Goal: Use online tool/utility: Utilize a website feature to perform a specific function

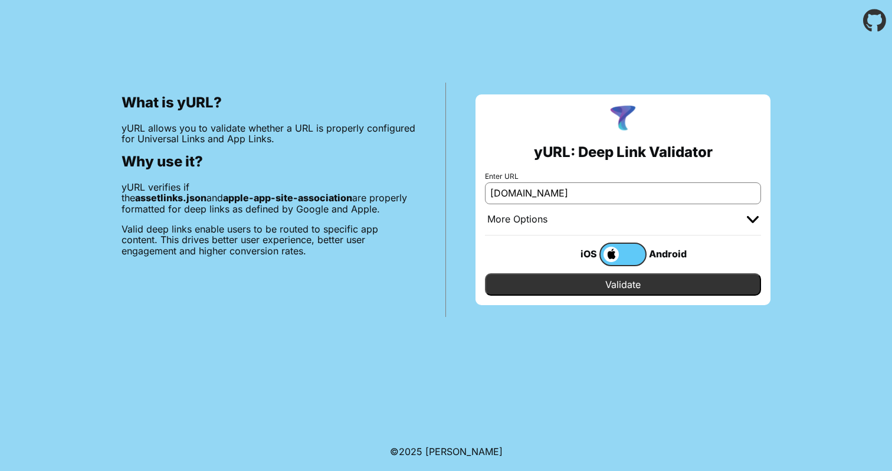
type input "[DOMAIN_NAME]"
click at [551, 281] on input "Validate" at bounding box center [623, 284] width 276 height 22
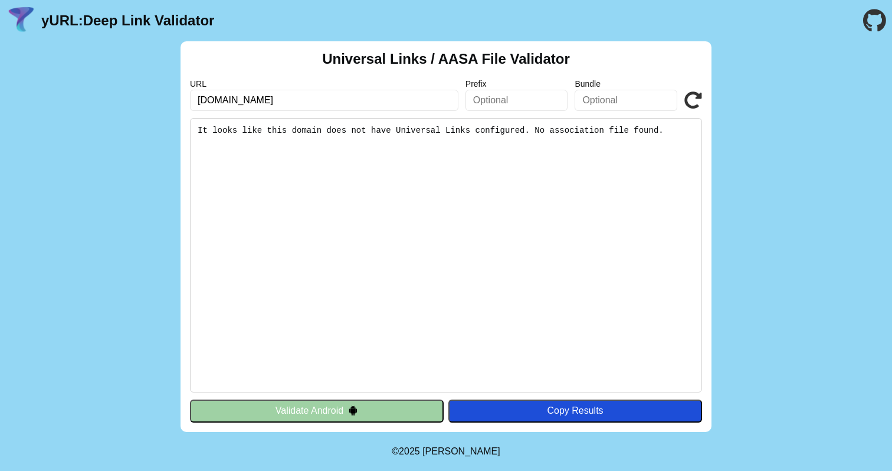
click at [393, 128] on pre "It looks like this domain does not have Universal Links configured. No associat…" at bounding box center [446, 255] width 512 height 274
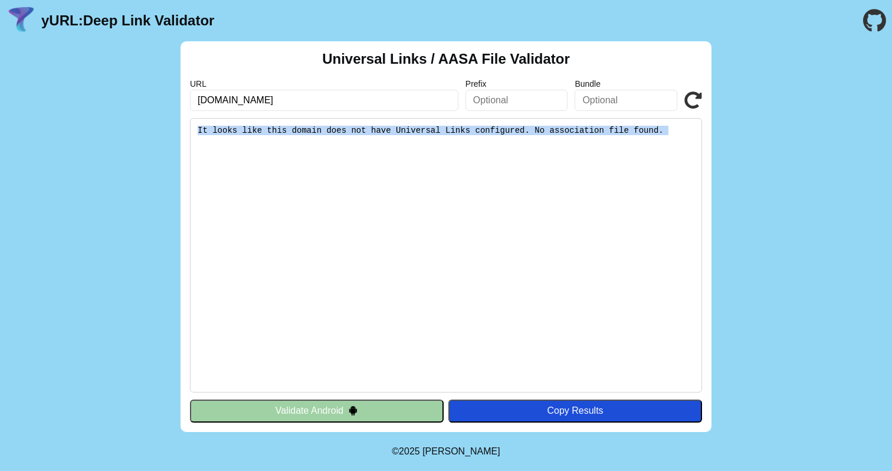
click at [393, 128] on pre "It looks like this domain does not have Universal Links configured. No associat…" at bounding box center [446, 255] width 512 height 274
click at [411, 166] on pre "It looks like this domain does not have Universal Links configured. No associat…" at bounding box center [446, 255] width 512 height 274
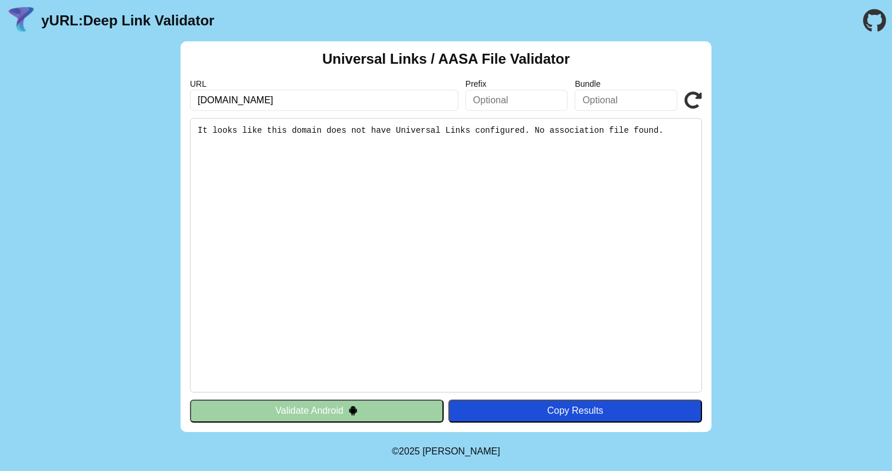
click at [382, 409] on button "Validate Android" at bounding box center [317, 410] width 254 height 22
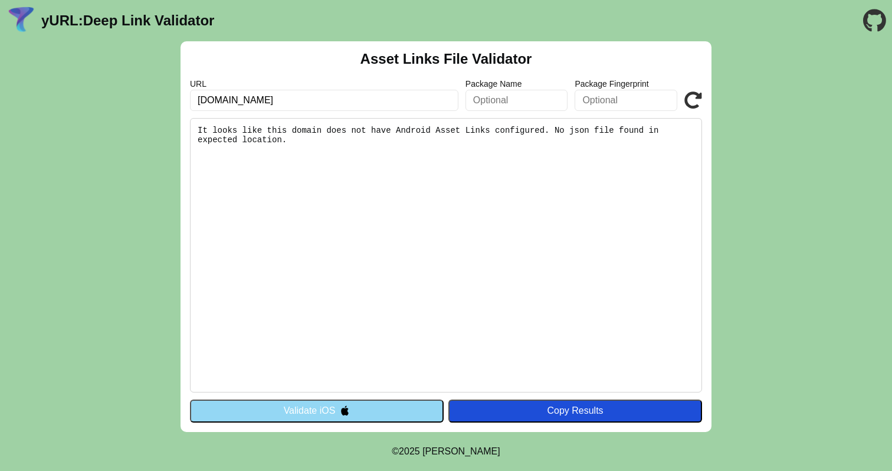
click at [331, 416] on button "Validate iOS" at bounding box center [317, 410] width 254 height 22
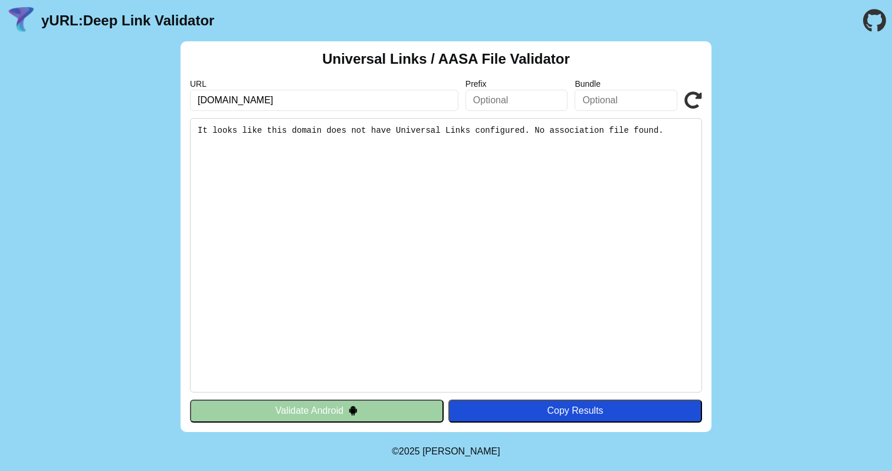
click at [323, 129] on pre "It looks like this domain does not have Universal Links configured. No associat…" at bounding box center [446, 255] width 512 height 274
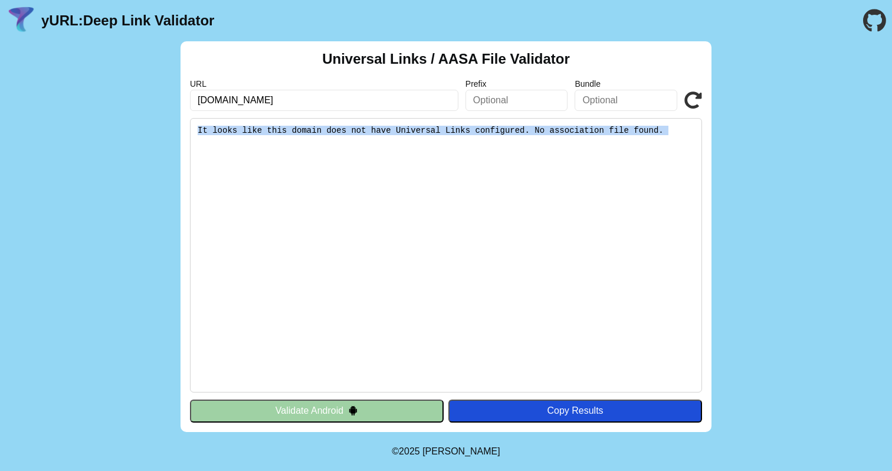
click at [323, 129] on pre "It looks like this domain does not have Universal Links configured. No associat…" at bounding box center [446, 255] width 512 height 274
click at [344, 177] on pre "It looks like this domain does not have Universal Links configured. No associat…" at bounding box center [446, 255] width 512 height 274
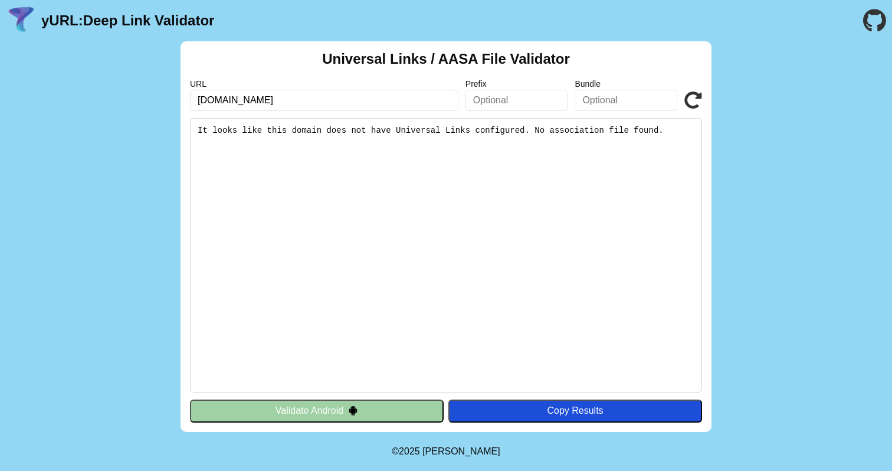
click at [692, 99] on icon at bounding box center [693, 100] width 18 height 18
click at [283, 100] on input "[DOMAIN_NAME]" at bounding box center [324, 100] width 268 height 21
type input "[DOMAIN_NAME]"
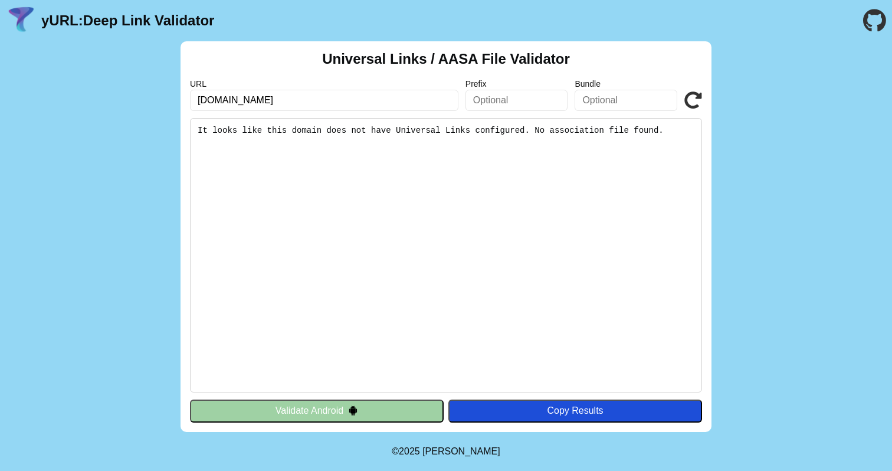
click at [700, 96] on icon at bounding box center [693, 100] width 18 height 18
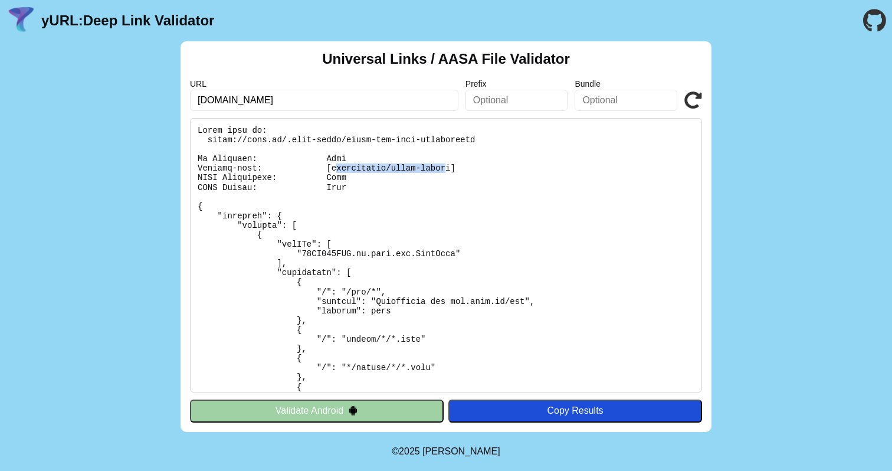
drag, startPoint x: 448, startPoint y: 167, endPoint x: 334, endPoint y: 165, distance: 113.3
click at [334, 165] on pre at bounding box center [446, 255] width 512 height 274
click at [375, 189] on pre at bounding box center [446, 255] width 512 height 274
click at [267, 98] on input "[DOMAIN_NAME]" at bounding box center [324, 100] width 268 height 21
type input "[DOMAIN_NAME]"
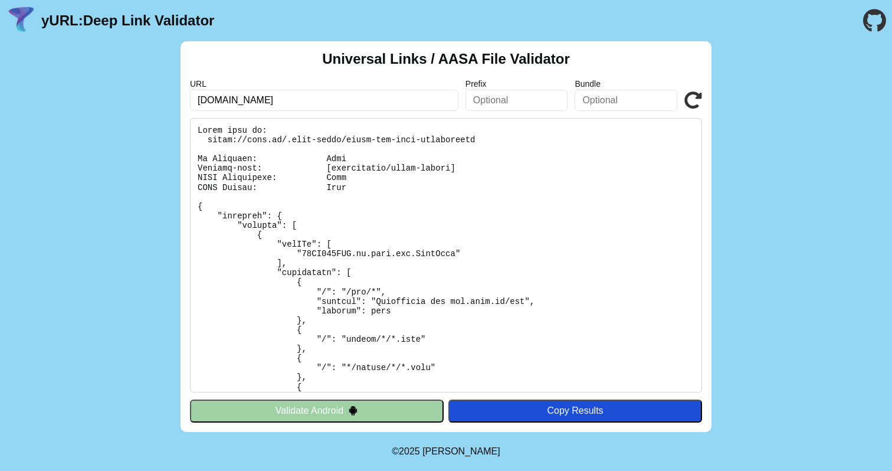
click at [694, 102] on icon at bounding box center [693, 100] width 18 height 18
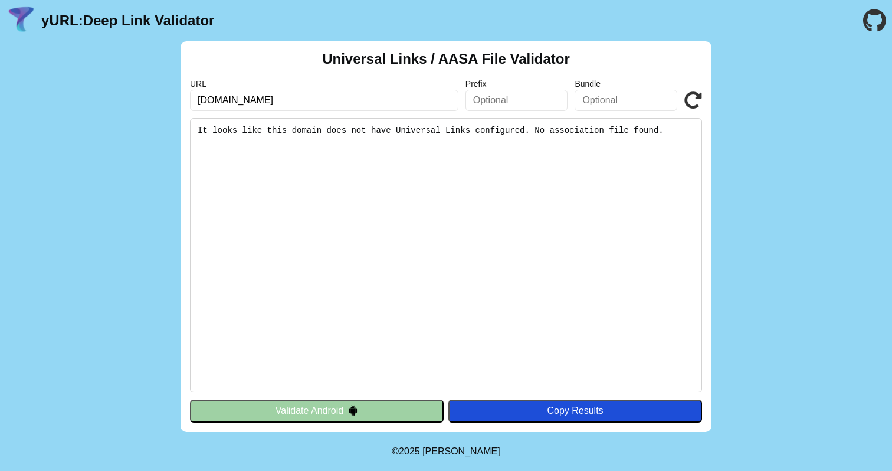
click at [362, 128] on pre "It looks like this domain does not have Universal Links configured. No associat…" at bounding box center [446, 255] width 512 height 274
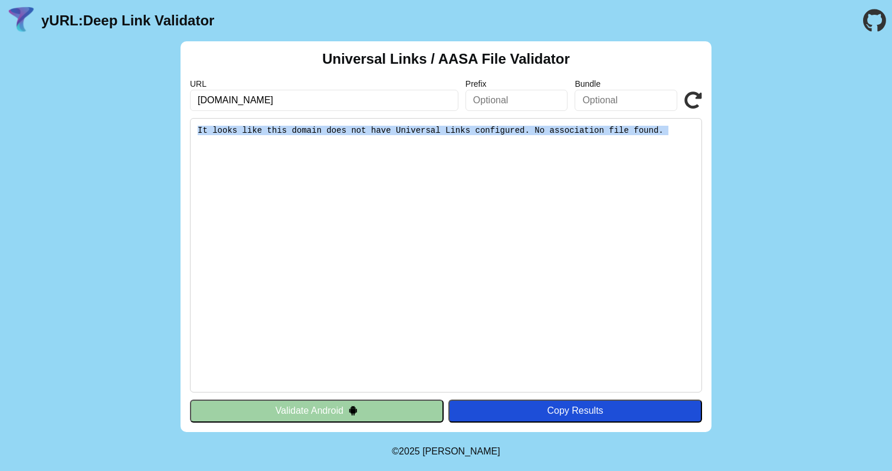
click at [362, 128] on pre "It looks like this domain does not have Universal Links configured. No associat…" at bounding box center [446, 255] width 512 height 274
click at [249, 176] on pre "It looks like this domain does not have Universal Links configured. No associat…" at bounding box center [446, 255] width 512 height 274
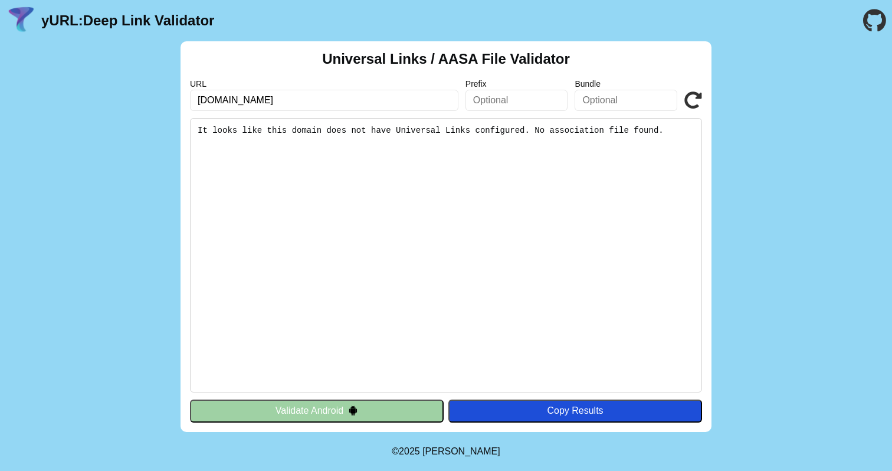
click at [285, 99] on input "[DOMAIN_NAME]" at bounding box center [324, 100] width 268 height 21
paste input "https://web-zaim.ru/"
type input "https://web-zaim.ru/"
click at [695, 101] on icon at bounding box center [693, 100] width 18 height 18
click at [320, 107] on input "[URL][DOMAIN_NAME]" at bounding box center [324, 100] width 268 height 21
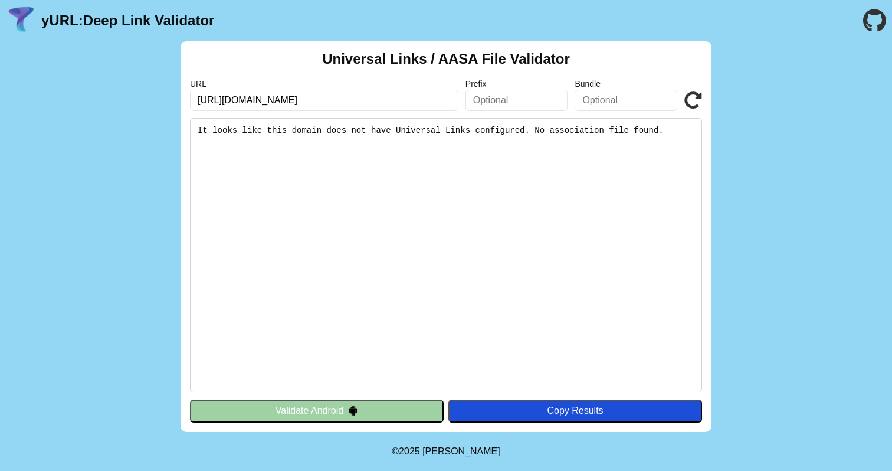
type input "https://web-zaim.ru"
click at [697, 106] on icon at bounding box center [693, 100] width 18 height 18
